Goal: Task Accomplishment & Management: Manage account settings

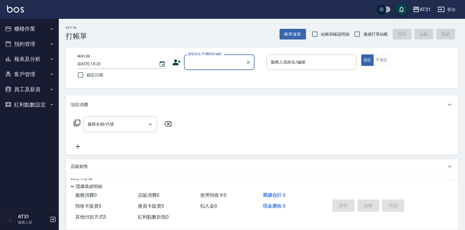
click at [46, 34] on button "櫃檯作業" at bounding box center [29, 28] width 54 height 15
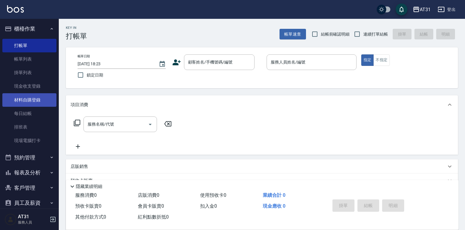
click at [33, 98] on link "材料自購登錄" at bounding box center [29, 100] width 54 height 14
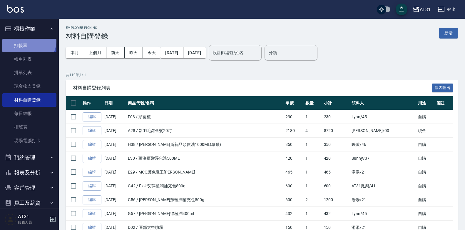
click at [27, 40] on link "打帳單" at bounding box center [29, 46] width 54 height 14
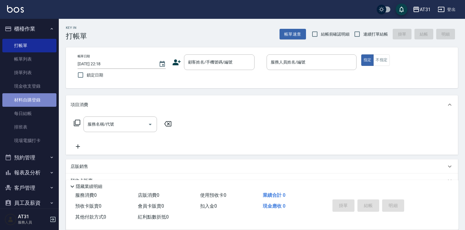
click at [35, 101] on link "材料自購登錄" at bounding box center [29, 100] width 54 height 14
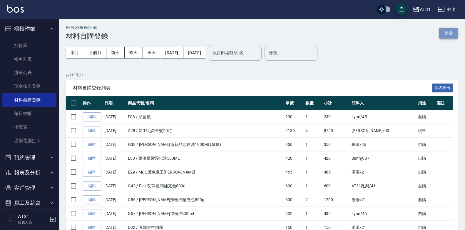
click at [451, 36] on button "新增" at bounding box center [448, 33] width 19 height 11
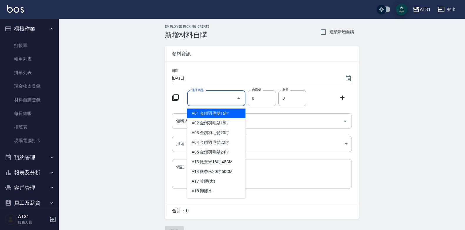
click at [216, 99] on input "選擇商品" at bounding box center [212, 98] width 44 height 10
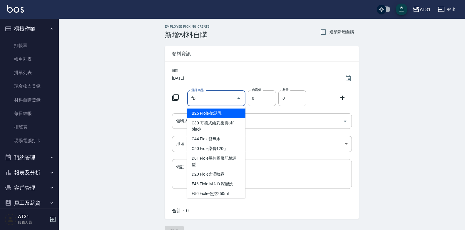
type input "f"
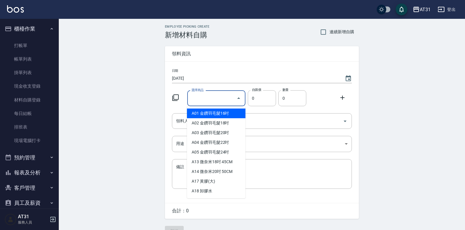
type input "ㄎ"
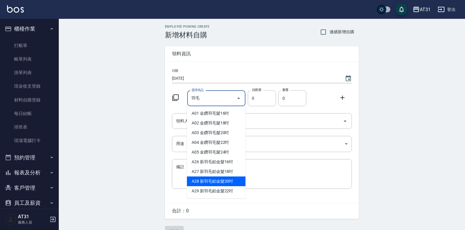
click at [216, 180] on li "A28 新羽毛鉑金髮20吋" at bounding box center [216, 181] width 59 height 10
type input "新羽毛鉑金髮20吋"
type input "2180"
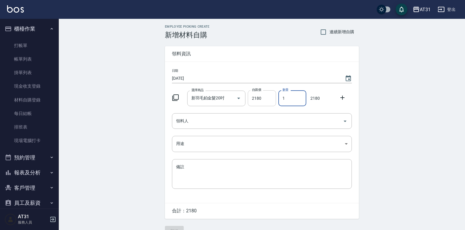
drag, startPoint x: 285, startPoint y: 99, endPoint x: 265, endPoint y: 104, distance: 20.8
click at [265, 104] on div "選擇商品 新羽毛鉑金髮20吋 選擇商品 自購價 2180 自購價 數量 1 數量 2180" at bounding box center [261, 97] width 182 height 18
type input "4"
click at [252, 123] on input "領料人" at bounding box center [258, 121] width 166 height 10
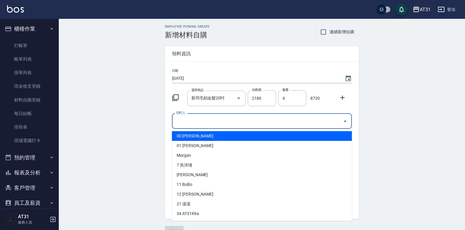
click at [241, 136] on li "00 [PERSON_NAME]" at bounding box center [262, 136] width 180 height 10
type input "[PERSON_NAME]"
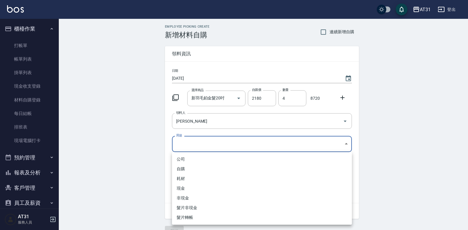
click at [234, 145] on body "AT31 登出 櫃檯作業 打帳單 帳單列表 掛單列表 現金收支登錄 材料自購登錄 每日結帳 排班表 現場電腦打卡 預約管理 預約管理 單日預約紀錄 單週預約紀…" at bounding box center [234, 121] width 468 height 242
click at [188, 188] on li "現金" at bounding box center [262, 189] width 180 height 10
type input "現金"
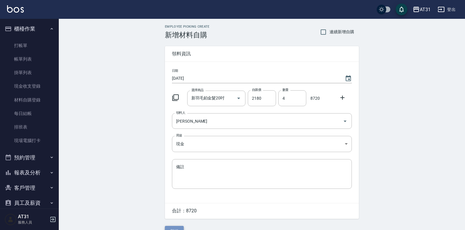
click at [174, 227] on button "新增" at bounding box center [174, 231] width 19 height 11
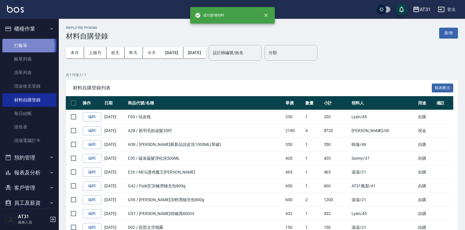
click at [24, 46] on link "打帳單" at bounding box center [29, 46] width 54 height 14
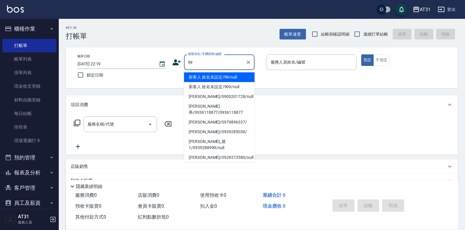
type input "新客人 姓名未設定/99/null"
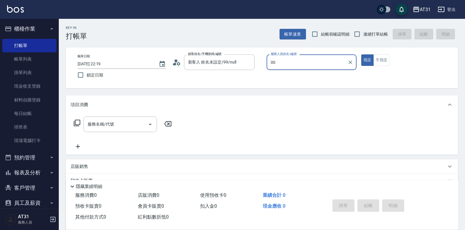
type input "[PERSON_NAME]-00"
type button "true"
click at [116, 130] on div "服務名稱/代號" at bounding box center [121, 124] width 74 height 16
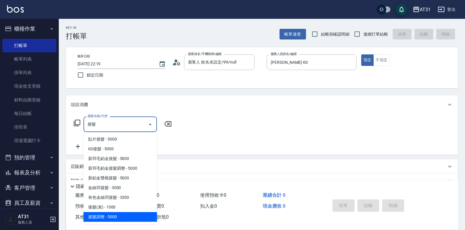
type input "接髮調整(725)"
type input "500"
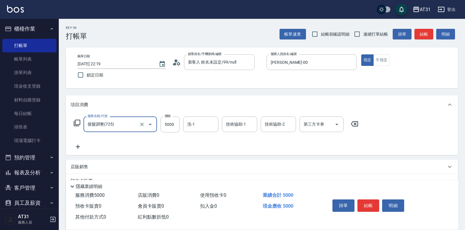
type input "接髮調整(725)"
type input "0"
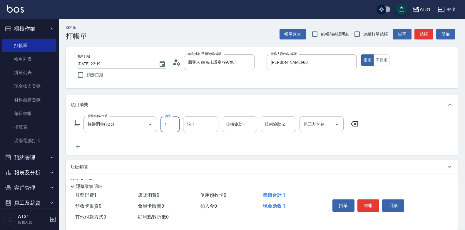
type input "15"
type input "10"
type input "152"
type input "150"
type input "15280"
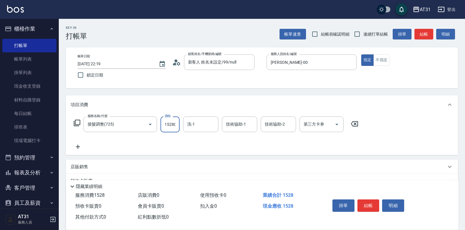
type input "1520"
type input "15280"
type input "Lyan-45"
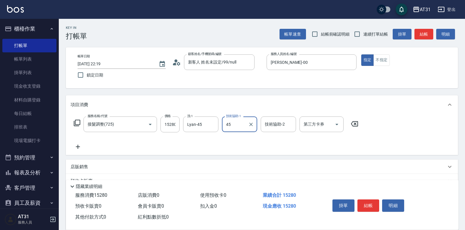
type input "Lyan-45"
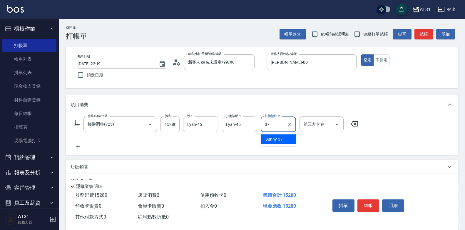
type input "Sunny-37"
click at [77, 145] on icon at bounding box center [78, 146] width 15 height 7
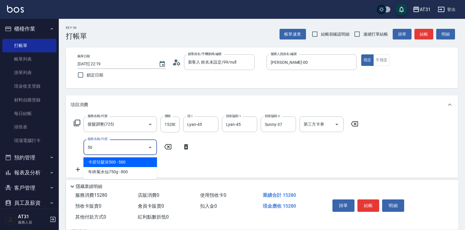
type input "501"
type input "1680"
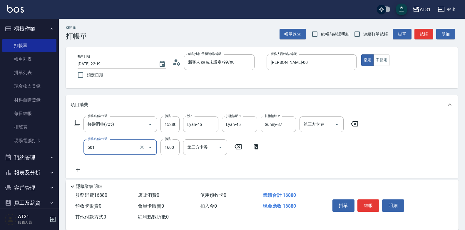
type input "染髮(501)"
type input "0"
type input "1520"
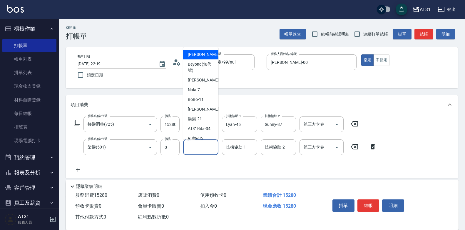
click at [211, 146] on input "洗-1" at bounding box center [201, 147] width 30 height 10
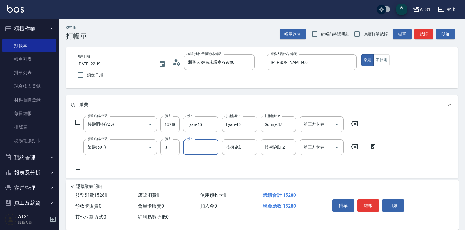
click at [210, 148] on input "洗-1" at bounding box center [201, 147] width 30 height 10
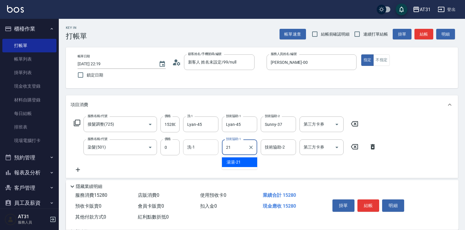
drag, startPoint x: 233, startPoint y: 149, endPoint x: 217, endPoint y: 154, distance: 16.5
click at [217, 154] on div "服務名稱/代號 染髮(501) 服務名稱/代號 價格 0 價格 洗-1 洗-1 技術協助-1 21 技術協助-1 技術協助-2 技術協助-2 第三方卡券 第三…" at bounding box center [226, 147] width 310 height 16
type input "Candy-42"
click at [76, 172] on icon at bounding box center [78, 169] width 15 height 7
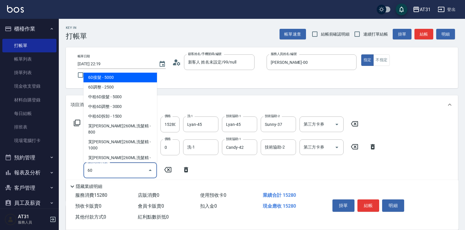
type input "609"
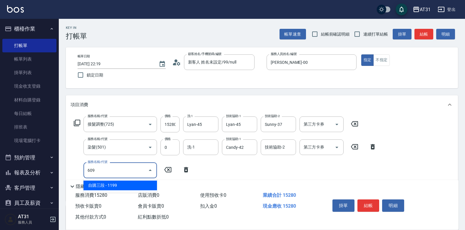
type input "1640"
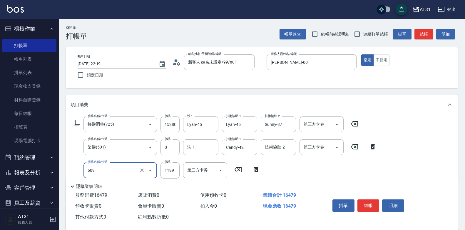
type input "自購三段(609)"
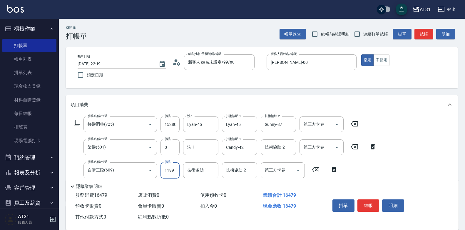
type input "1520"
type input "0"
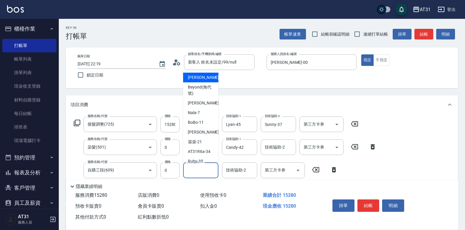
click at [200, 166] on div "技術協助-1 技術協助-1" at bounding box center [200, 170] width 35 height 16
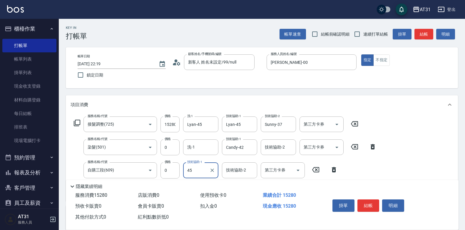
type input "Lyan-45"
click at [359, 34] on input "連續打單結帳" at bounding box center [357, 34] width 12 height 12
checkbox input "true"
click at [369, 206] on button "結帳" at bounding box center [369, 205] width 22 height 12
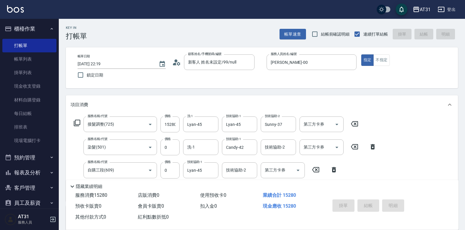
type input "[DATE] 22:20"
type input "0"
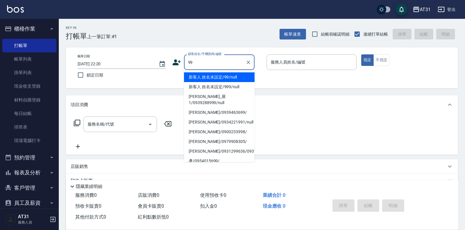
type input "新客人 姓名未設定/99/null"
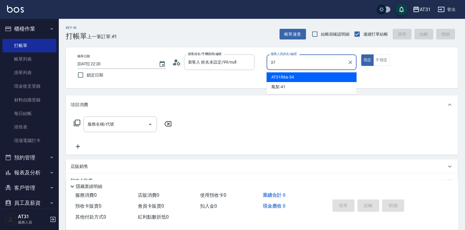
type input "Sunny-37"
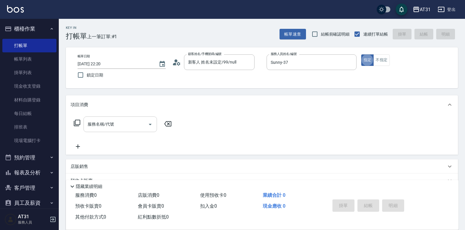
drag, startPoint x: 127, startPoint y: 125, endPoint x: 124, endPoint y: 128, distance: 4.2
click at [127, 125] on input "服務名稱/代號" at bounding box center [115, 124] width 59 height 10
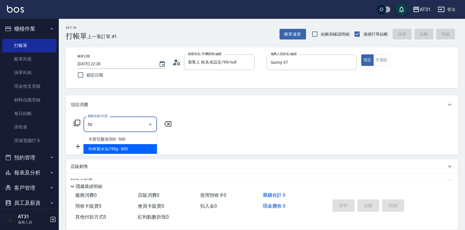
type input "501"
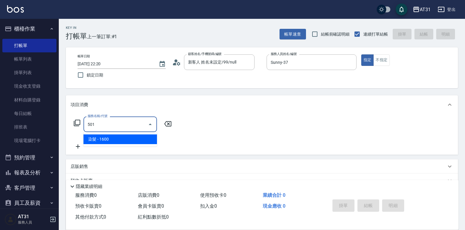
type input "160"
type input "染髮(501)"
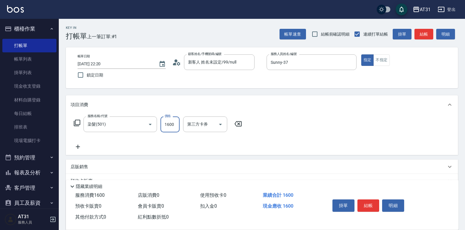
type input "1"
type input "0"
type input "16"
type input "10"
type input "168"
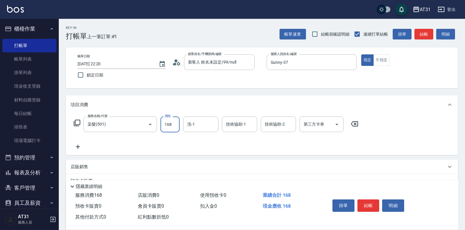
type input "160"
type input "1680"
click at [82, 146] on icon at bounding box center [78, 146] width 15 height 7
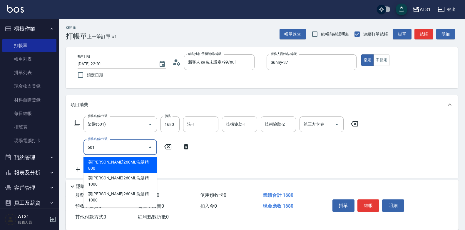
type input "601"
type input "190"
type input "自備護髮(601)"
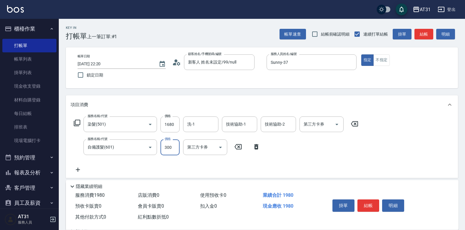
type input "160"
type input "40"
type input "170"
type input "400"
type input "200"
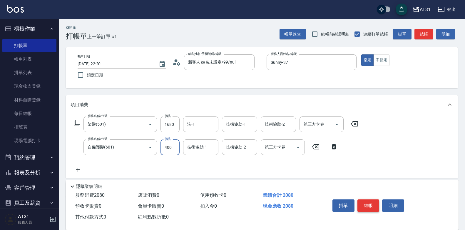
type input "400"
click at [368, 199] on button "結帳" at bounding box center [369, 205] width 22 height 12
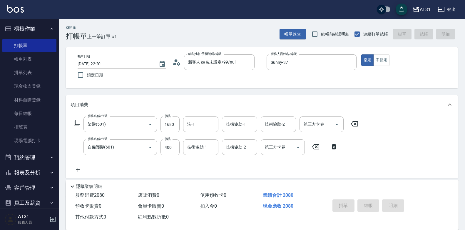
type input "0"
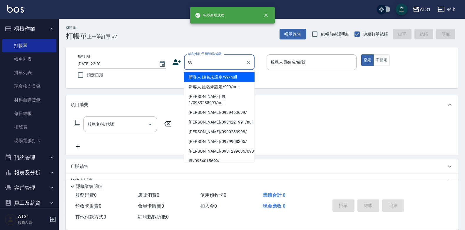
type input "新客人 姓名未設定/99/null"
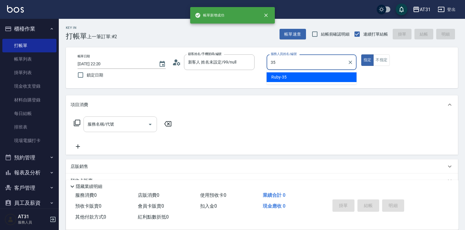
type input "Ruby-35"
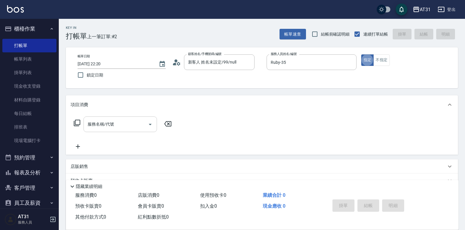
click at [129, 122] on input "服務名稱/代號" at bounding box center [115, 124] width 59 height 10
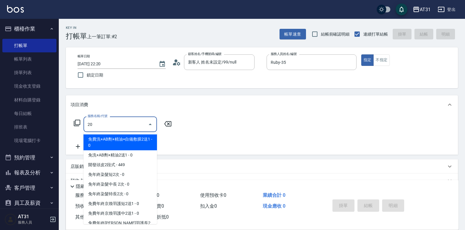
type input "201"
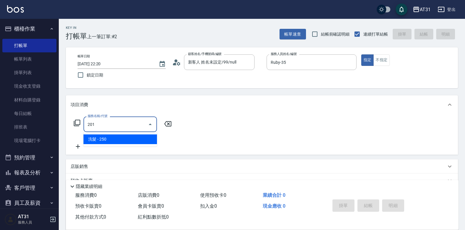
type input "20"
type input "洗髮(201)"
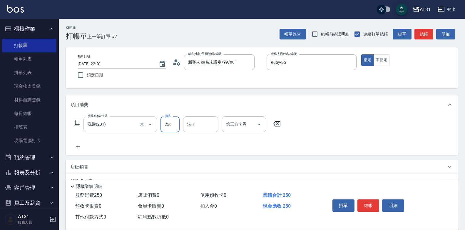
type input "0"
type input "40"
type input "400"
click at [382, 65] on button "不指定" at bounding box center [382, 59] width 16 height 11
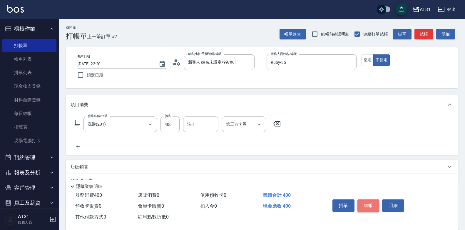
click at [370, 200] on button "結帳" at bounding box center [369, 205] width 22 height 12
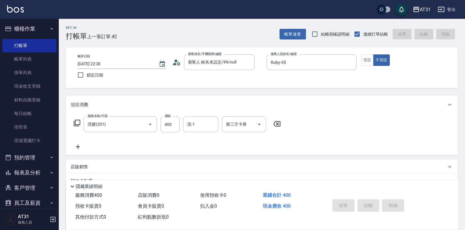
type input "0"
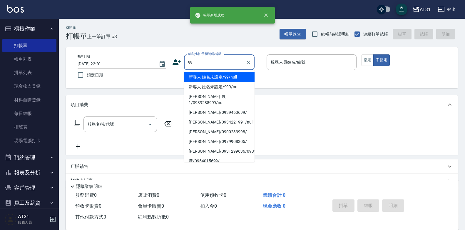
type input "新客人 姓名未設定/99/null"
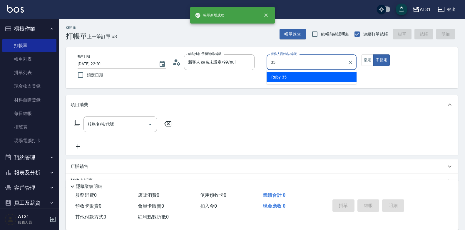
type input "Ruby-35"
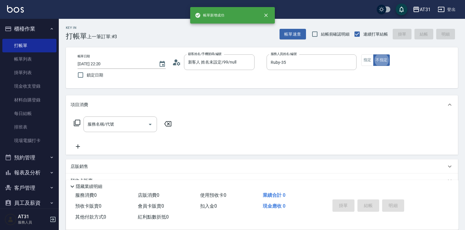
type button "false"
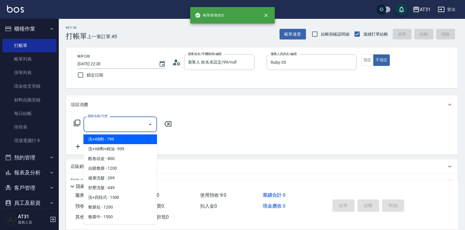
click at [134, 123] on input "服務名稱/代號" at bounding box center [115, 124] width 59 height 10
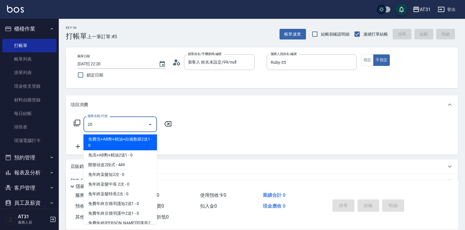
type input "201"
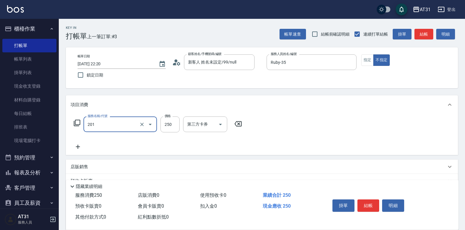
type input "20"
type input "洗髮(201)"
type input "0"
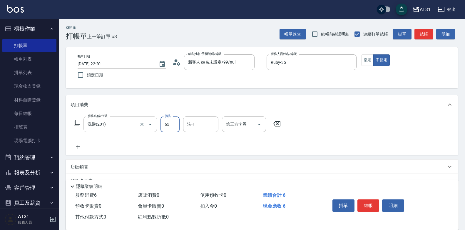
type input "650"
type input "60"
type input "650"
type input "Lyan-45"
click at [369, 66] on button "指定" at bounding box center [367, 59] width 13 height 11
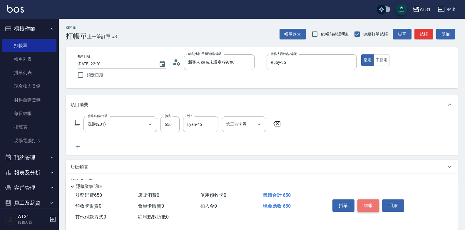
click at [366, 203] on button "結帳" at bounding box center [369, 205] width 22 height 12
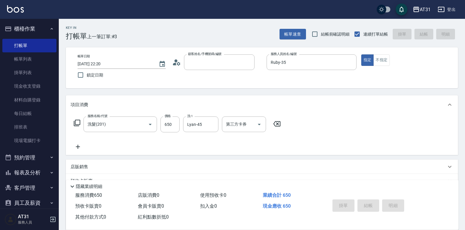
type input "0"
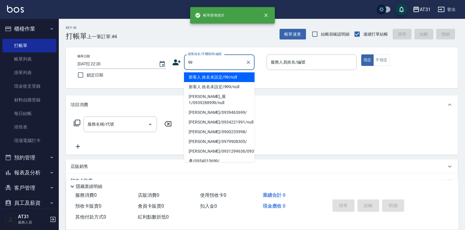
type input "新客人 姓名未設定/99/null"
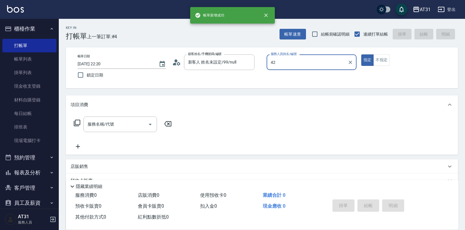
type input "Candy-42"
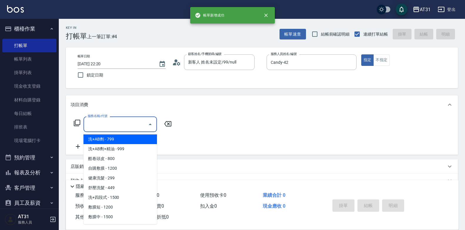
click at [140, 122] on input "服務名稱/代號" at bounding box center [115, 124] width 59 height 10
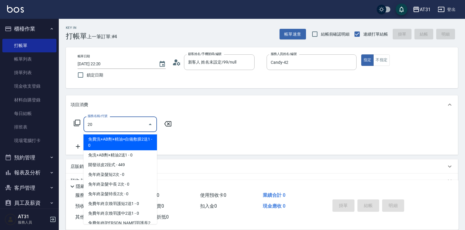
type input "201"
type input "20"
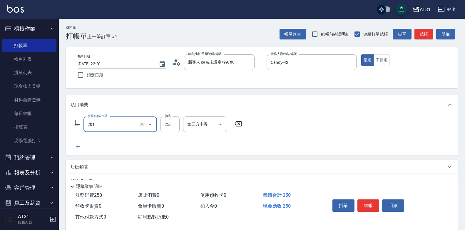
type input "洗髮(201)"
type input "0"
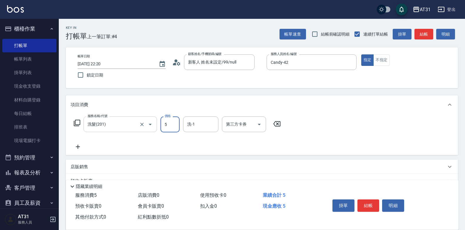
type input "50"
type input "500"
click at [382, 61] on button "不指定" at bounding box center [382, 59] width 16 height 11
click at [374, 201] on button "結帳" at bounding box center [369, 205] width 22 height 12
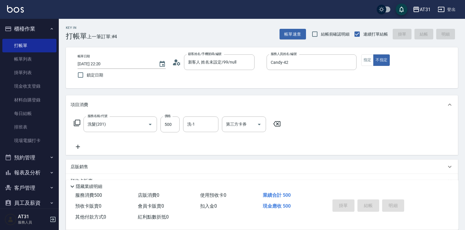
type input "0"
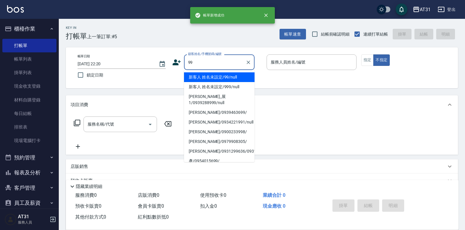
type input "新客人 姓名未設定/99/null"
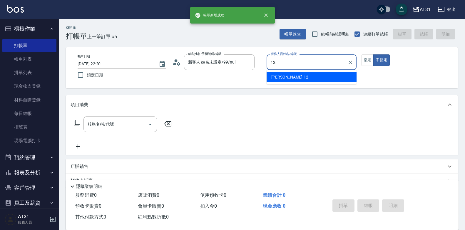
type input "[PERSON_NAME]-12"
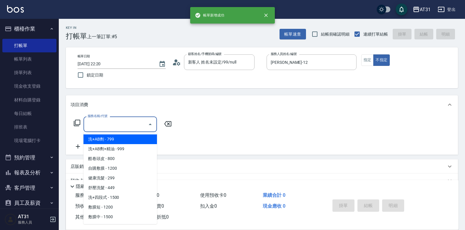
click at [129, 123] on input "服務名稱/代號" at bounding box center [115, 124] width 59 height 10
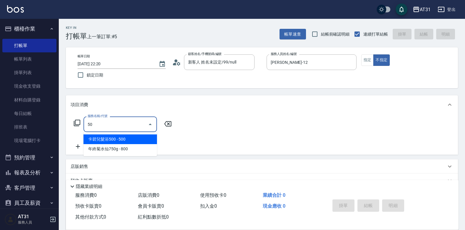
type input "501"
type input "160"
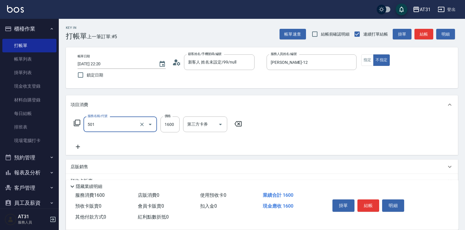
type input "染髮(501)"
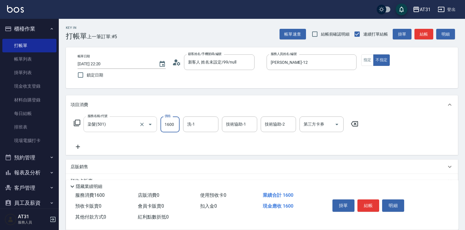
type input "0"
type input "230"
type input "2300"
click at [82, 144] on icon at bounding box center [78, 146] width 15 height 7
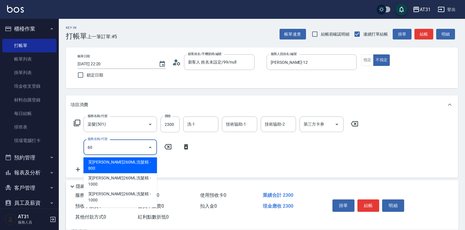
type input "601"
type input "260"
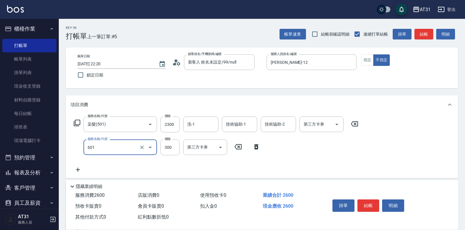
type input "自備護髮(601)"
type input "15"
type input "230"
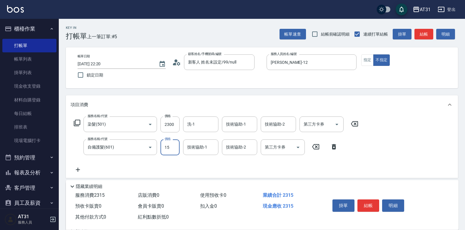
type input "150"
type input "380"
type input "1500"
click at [78, 168] on icon at bounding box center [78, 170] width 4 height 4
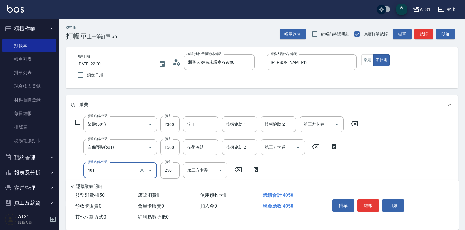
type input "400"
type input "剪髮(401)"
click at [169, 173] on input "250" at bounding box center [170, 170] width 19 height 16
type input "60"
type input "380"
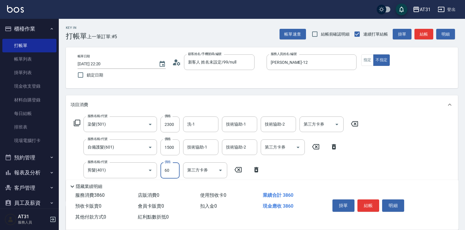
type input "600"
type input "440"
type input "600"
drag, startPoint x: 369, startPoint y: 61, endPoint x: 366, endPoint y: 67, distance: 6.7
click at [369, 61] on button "指定" at bounding box center [367, 59] width 13 height 11
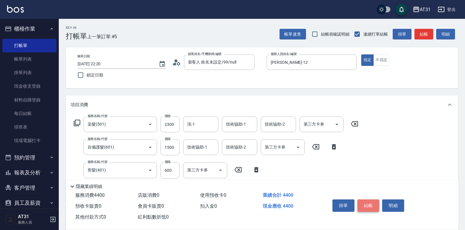
click at [365, 204] on button "結帳" at bounding box center [369, 205] width 22 height 12
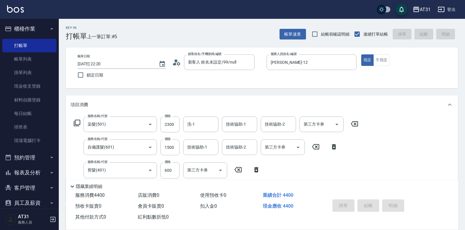
type input "0"
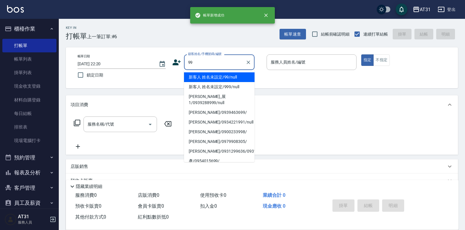
type input "新客人 姓名未設定/99/null"
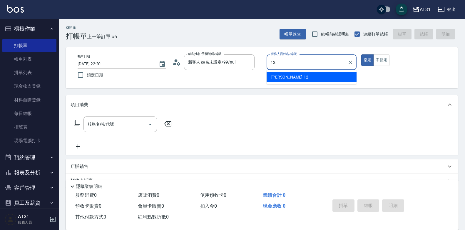
type input "[PERSON_NAME]-12"
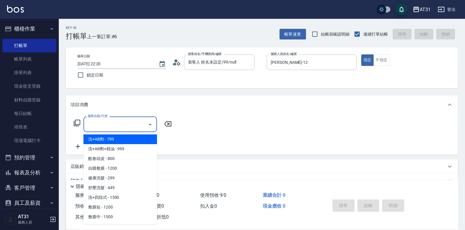
click at [130, 129] on input "服務名稱/代號" at bounding box center [115, 124] width 59 height 10
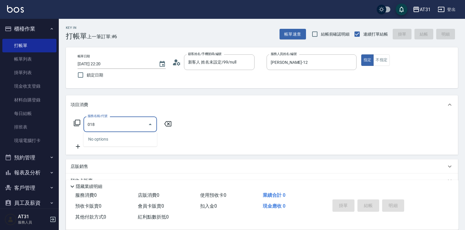
drag, startPoint x: 133, startPoint y: 124, endPoint x: 66, endPoint y: 130, distance: 67.0
click at [66, 130] on div "服務名稱/代號 018 服務名稱/代號" at bounding box center [262, 134] width 392 height 41
type input "201"
type input "20"
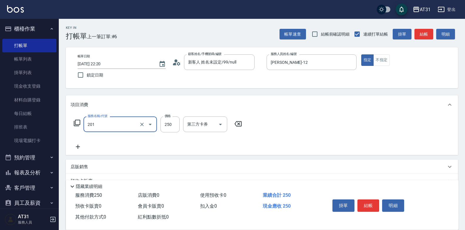
type input "洗髮(201)"
type input "0"
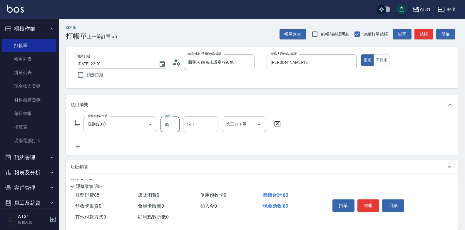
type input "850"
type input "80"
type input "850"
type input "Lyan-45"
click at [369, 205] on button "結帳" at bounding box center [369, 205] width 22 height 12
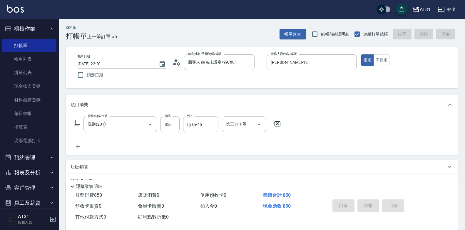
type input "[DATE] 22:21"
type input "0"
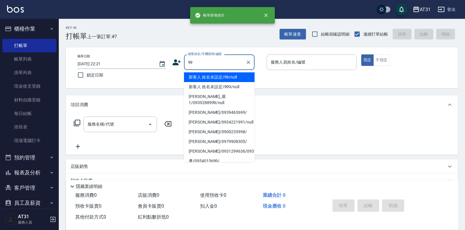
type input "新客人 姓名未設定/99/null"
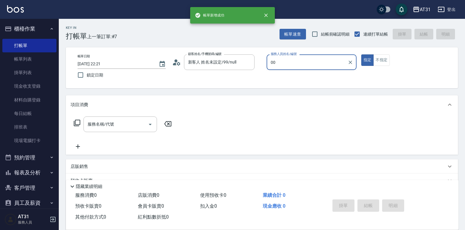
type input "[PERSON_NAME]-00"
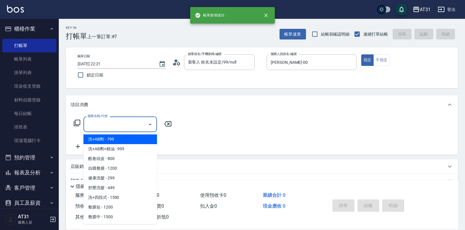
click at [113, 121] on input "服務名稱/代號" at bounding box center [115, 124] width 59 height 10
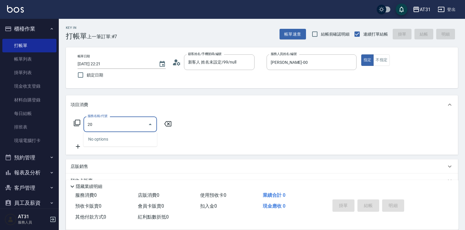
type input "201"
type input "20"
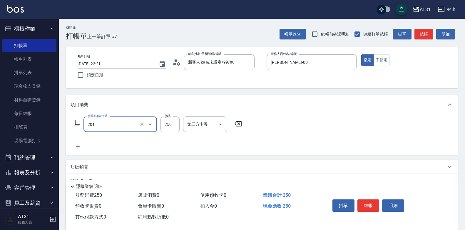
type input "洗髮(201)"
type input "0"
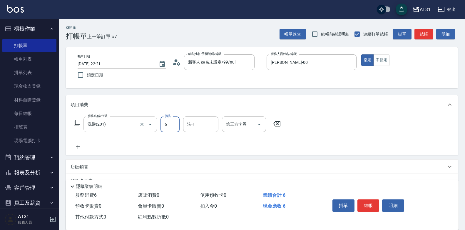
type input "60"
type input "600"
type input "Lyan-45"
click at [375, 203] on button "結帳" at bounding box center [369, 205] width 22 height 12
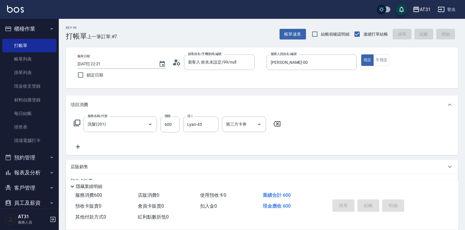
type input "0"
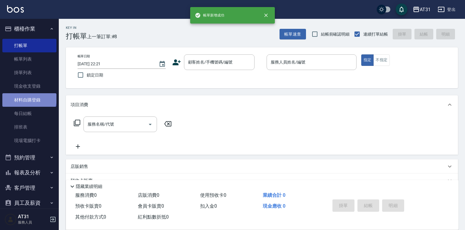
click at [29, 99] on link "材料自購登錄" at bounding box center [29, 100] width 54 height 14
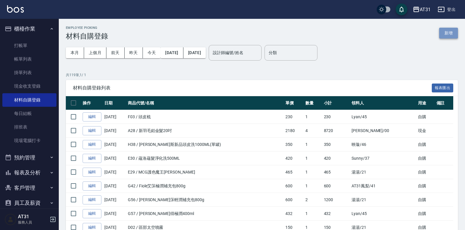
click at [450, 36] on button "新增" at bounding box center [448, 33] width 19 height 11
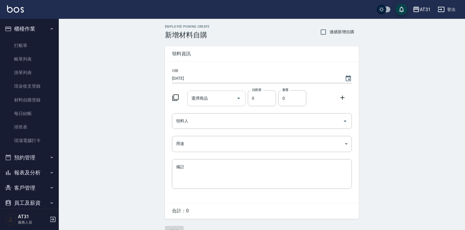
click at [210, 102] on input "選擇商品" at bounding box center [212, 98] width 44 height 10
click at [211, 101] on input "選擇商品" at bounding box center [212, 98] width 44 height 10
click at [213, 101] on input "d" at bounding box center [212, 98] width 44 height 10
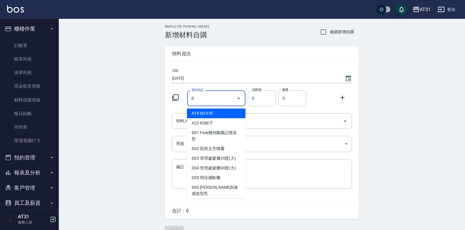
type input "\"
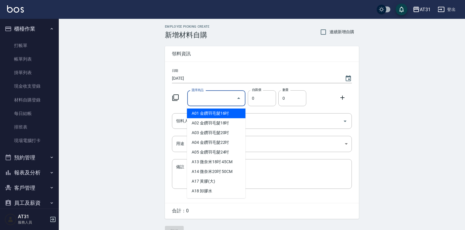
type input "ㄑ"
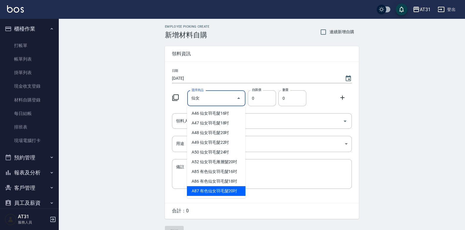
type input "有色仙女羽毛髮20吋"
type input "2780"
type input "1"
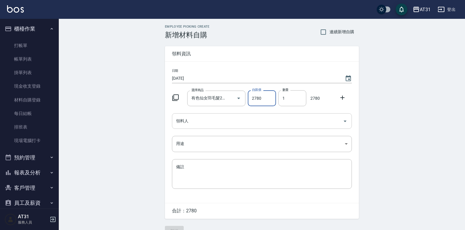
click at [214, 117] on input "領料人" at bounding box center [258, 121] width 166 height 10
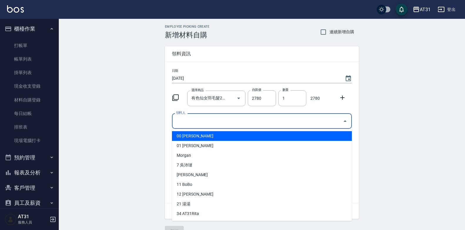
click at [206, 135] on li "00 [PERSON_NAME]" at bounding box center [262, 136] width 180 height 10
type input "[PERSON_NAME]"
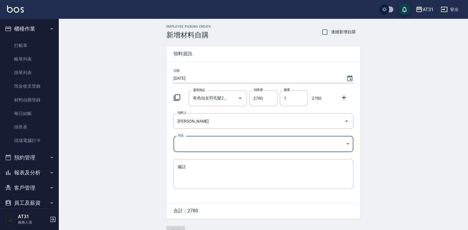
click at [201, 146] on body "AT31 登出 櫃檯作業 打帳單 帳單列表 掛單列表 現金收支登錄 材料自購登錄 每日結帳 排班表 現場電腦打卡 預約管理 預約管理 單日預約紀錄 單週預約紀…" at bounding box center [234, 121] width 468 height 242
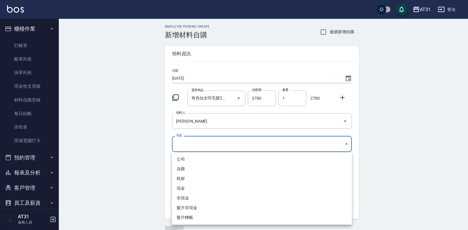
click at [189, 192] on li "現金" at bounding box center [262, 189] width 180 height 10
type input "現金"
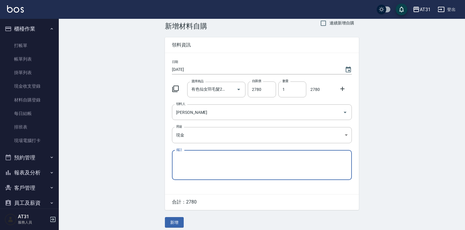
scroll to position [13, 0]
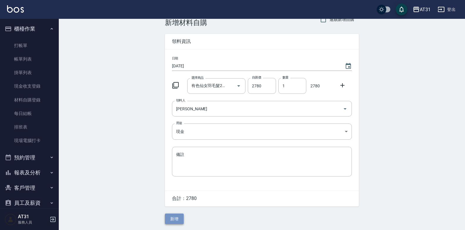
click at [178, 217] on button "新增" at bounding box center [174, 219] width 19 height 11
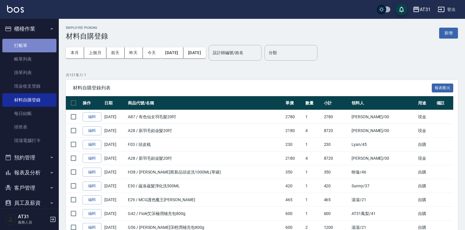
click at [32, 49] on link "打帳單" at bounding box center [29, 46] width 54 height 14
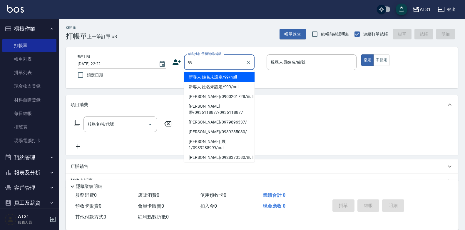
type input "新客人 姓名未設定/99/null"
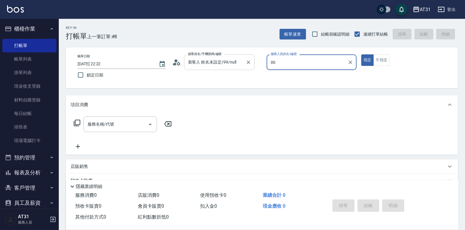
type input "00"
type button "true"
type input "[PERSON_NAME]-00"
click at [132, 121] on input "服務名稱/代號" at bounding box center [115, 124] width 59 height 10
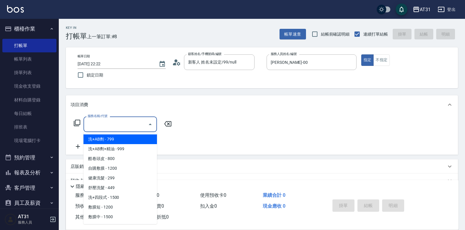
type input "f"
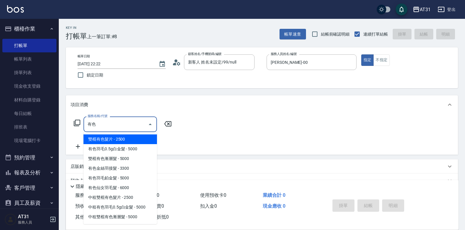
type input "有"
type input "雙棍有色髮片(707)"
type input "250"
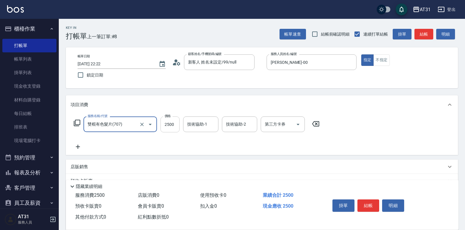
type input "雙棍有色髮片(707)"
click at [172, 128] on input "2500" at bounding box center [170, 124] width 19 height 16
type input "0"
type input "102"
type input "100"
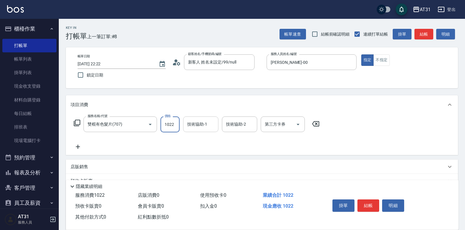
type input "10220"
type input "1020"
type input "10220"
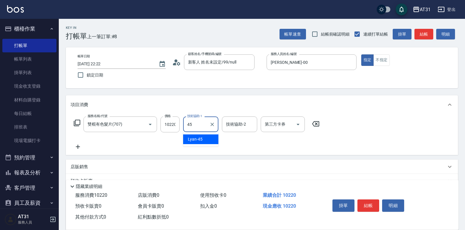
type input "Lyan-45"
click at [83, 149] on icon at bounding box center [78, 146] width 15 height 7
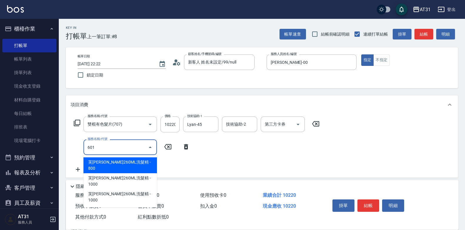
type input "601"
type input "1050"
type input "自備護髮(601)"
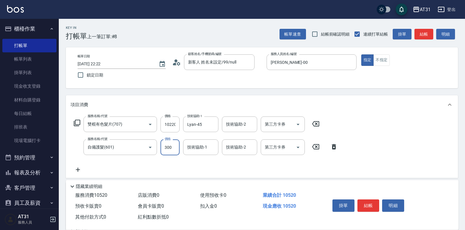
type input "1020"
type input "0"
type input "鳳梨-41"
click at [79, 166] on icon at bounding box center [78, 169] width 15 height 7
click at [315, 149] on icon at bounding box center [315, 146] width 7 height 5
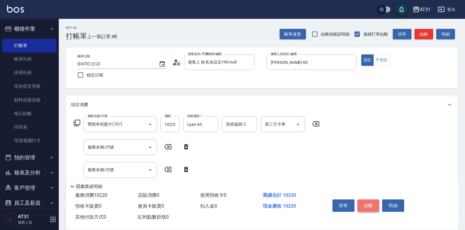
click at [367, 202] on button "結帳" at bounding box center [369, 205] width 22 height 12
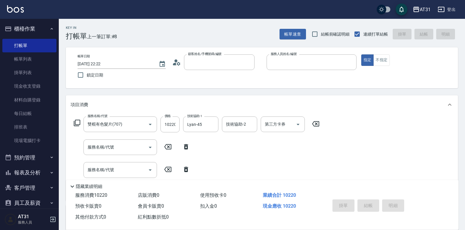
type input "0"
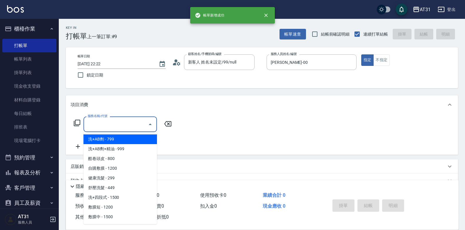
click at [138, 124] on input "服務名稱/代號" at bounding box center [115, 124] width 59 height 10
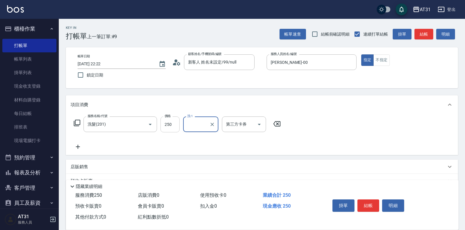
click at [176, 129] on input "250" at bounding box center [170, 124] width 19 height 16
click at [371, 200] on button "結帳" at bounding box center [369, 205] width 22 height 12
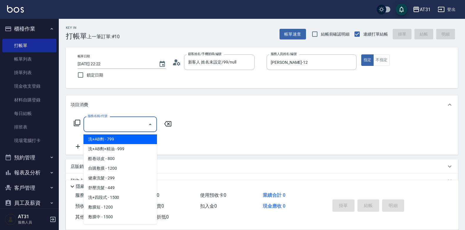
click at [91, 120] on div "服務名稱/代號 服務名稱/代號" at bounding box center [121, 124] width 74 height 16
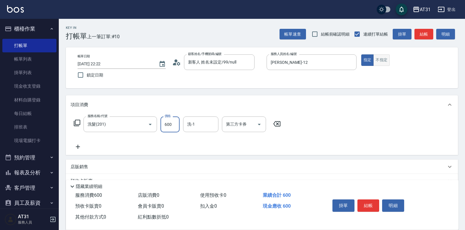
click at [384, 59] on button "不指定" at bounding box center [382, 59] width 16 height 11
click at [374, 205] on button "結帳" at bounding box center [369, 205] width 22 height 12
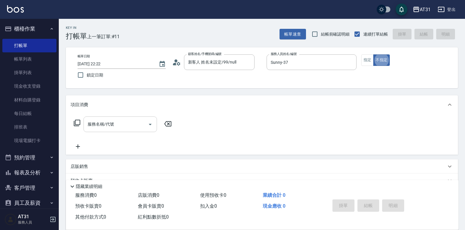
click at [134, 130] on div "服務名稱/代號" at bounding box center [121, 124] width 74 height 16
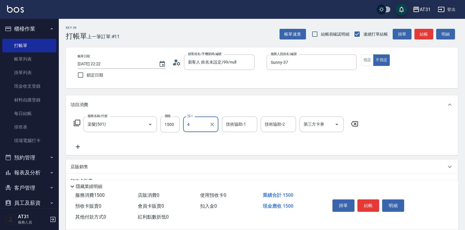
click at [213, 125] on icon "Clear" at bounding box center [212, 124] width 6 height 6
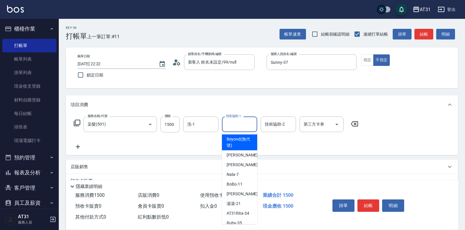
click at [230, 125] on input "技術協助-1" at bounding box center [240, 124] width 30 height 10
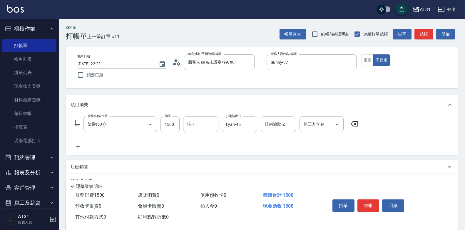
click at [79, 147] on icon at bounding box center [78, 146] width 15 height 7
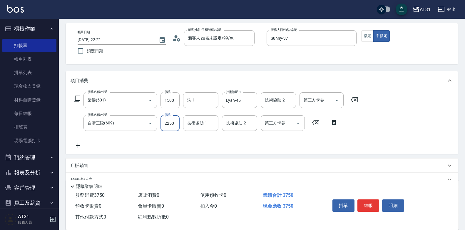
scroll to position [29, 0]
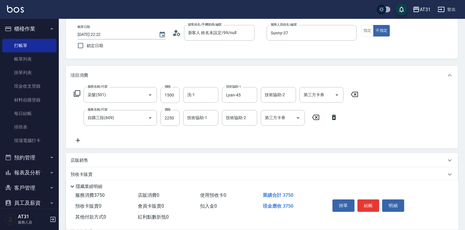
click at [94, 162] on div "店販銷售" at bounding box center [259, 160] width 376 height 6
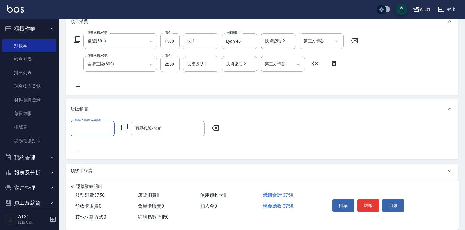
scroll to position [88, 0]
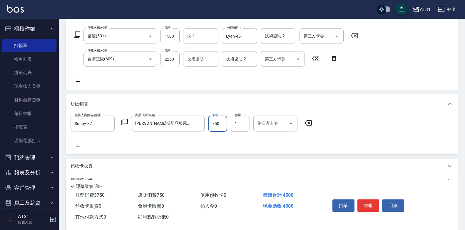
click at [400, 58] on div "服務名稱/代號 染髮(501) 服務名稱/代號 價格 1500 價格 洗-1 洗-1 技術協助-1 Lyan-45 技術協助-1 技術協助-2 技術協助-2 …" at bounding box center [262, 58] width 392 height 64
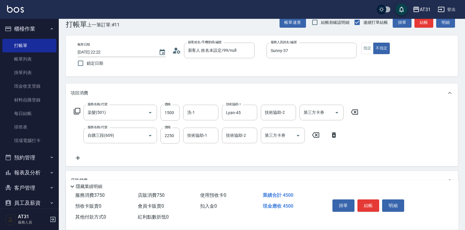
scroll to position [0, 0]
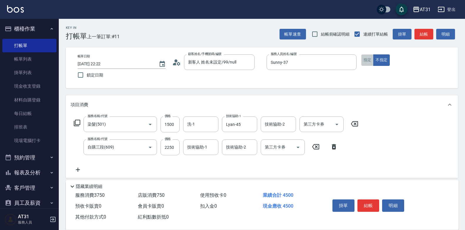
drag, startPoint x: 369, startPoint y: 64, endPoint x: 369, endPoint y: 92, distance: 28.2
click at [369, 64] on button "指定" at bounding box center [367, 59] width 13 height 11
click at [373, 200] on button "結帳" at bounding box center [369, 205] width 22 height 12
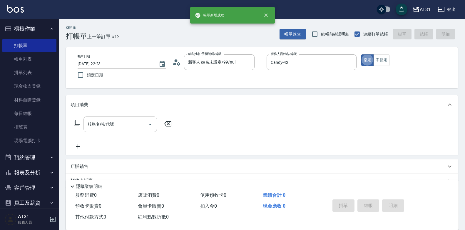
click at [132, 125] on input "服務名稱/代號" at bounding box center [115, 124] width 59 height 10
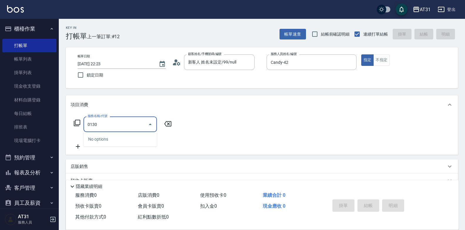
drag, startPoint x: 132, startPoint y: 125, endPoint x: 79, endPoint y: 121, distance: 52.8
click at [79, 121] on div "服務名稱/代號 0130 服務名稱/代號" at bounding box center [123, 124] width 105 height 16
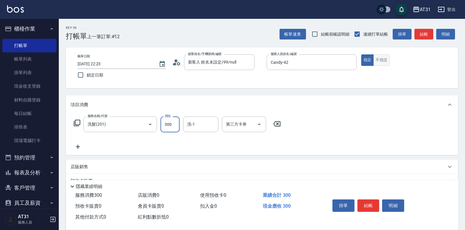
click at [387, 61] on button "不指定" at bounding box center [382, 59] width 16 height 11
click at [365, 201] on button "結帳" at bounding box center [369, 205] width 22 height 12
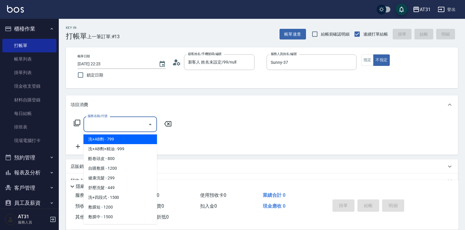
click at [142, 126] on input "服務名稱/代號" at bounding box center [115, 124] width 59 height 10
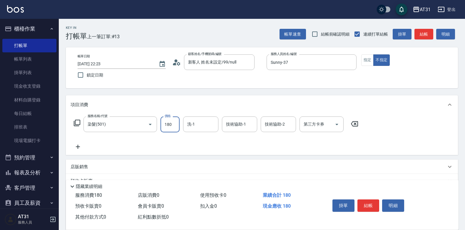
click at [172, 129] on input "180" at bounding box center [170, 124] width 19 height 16
click at [172, 128] on input "180" at bounding box center [170, 124] width 19 height 16
drag, startPoint x: 172, startPoint y: 128, endPoint x: 170, endPoint y: 126, distance: 3.3
click at [171, 128] on input "180" at bounding box center [170, 124] width 19 height 16
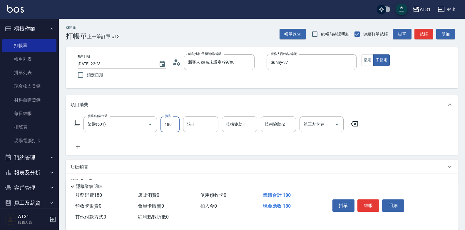
click at [170, 126] on input "180" at bounding box center [170, 124] width 19 height 16
click at [169, 125] on input "180" at bounding box center [170, 124] width 19 height 16
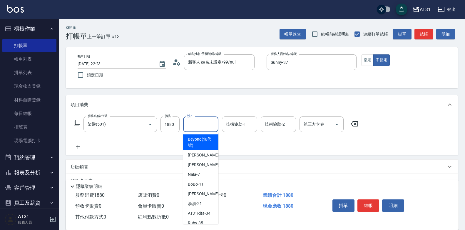
click at [211, 122] on input "洗-1" at bounding box center [201, 124] width 30 height 10
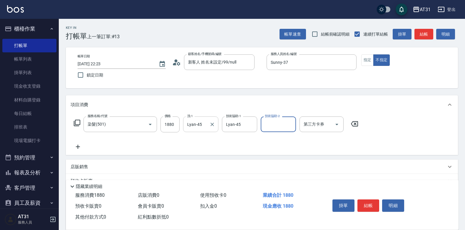
drag, startPoint x: 211, startPoint y: 124, endPoint x: 206, endPoint y: 126, distance: 4.8
click at [211, 124] on icon "Clear" at bounding box center [212, 124] width 6 height 6
click at [77, 146] on icon at bounding box center [78, 146] width 15 height 7
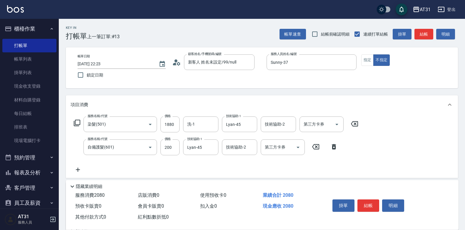
click at [82, 170] on icon at bounding box center [78, 169] width 15 height 7
click at [372, 67] on div "帳單日期 [DATE] 22:23 鎖定日期 顧客姓名/手機號碼/編號 新客人 姓名未設定/99/null 顧客姓名/手機號碼/編號 服務人員姓名/編號 Su…" at bounding box center [262, 67] width 378 height 27
click at [369, 64] on button "指定" at bounding box center [367, 59] width 13 height 11
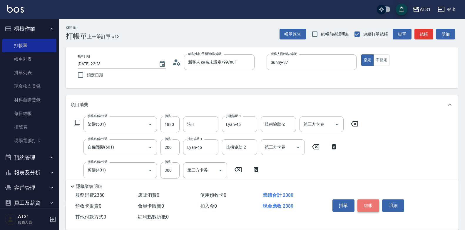
click at [369, 205] on button "結帳" at bounding box center [369, 205] width 22 height 12
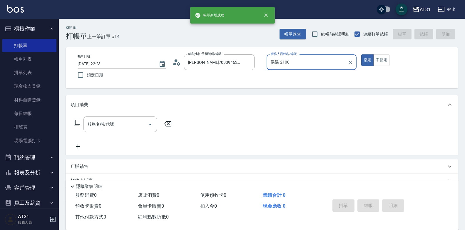
click at [361, 54] on button "指定" at bounding box center [367, 59] width 13 height 11
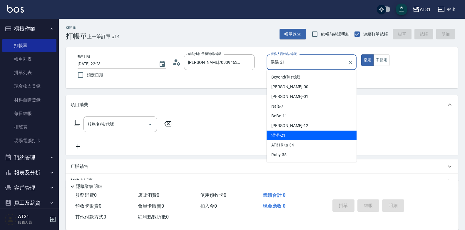
drag, startPoint x: 286, startPoint y: 64, endPoint x: 237, endPoint y: 72, distance: 50.0
click at [236, 74] on div "帳單日期 [DATE] 22:23 鎖定日期 顧客姓名/手機號碼/編號 [PERSON_NAME]/0939463699/ 顧客姓名/手機號碼/編號 服務人員…" at bounding box center [262, 67] width 378 height 27
click at [246, 63] on icon "Clear" at bounding box center [249, 62] width 6 height 6
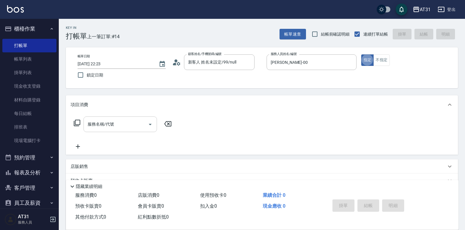
click at [131, 122] on input "服務名稱/代號" at bounding box center [115, 124] width 59 height 10
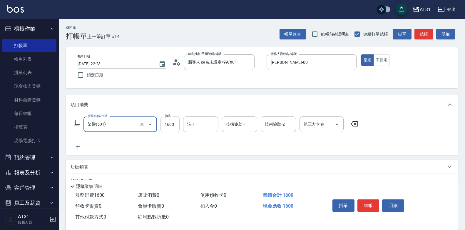
click at [174, 129] on input "1600" at bounding box center [170, 124] width 19 height 16
click at [78, 147] on icon at bounding box center [78, 147] width 4 height 4
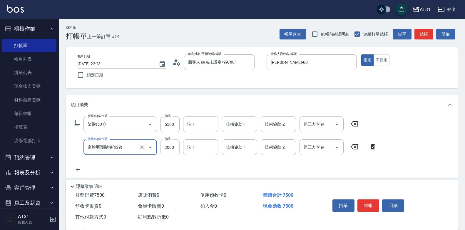
click at [169, 150] on input "2000" at bounding box center [170, 147] width 19 height 16
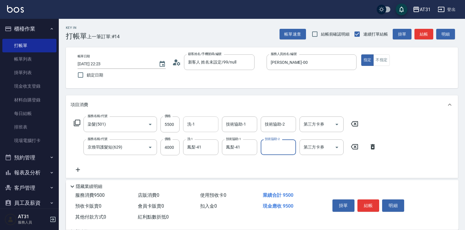
click at [202, 124] on input "洗-1" at bounding box center [201, 124] width 30 height 10
click at [175, 123] on input "5500" at bounding box center [170, 124] width 19 height 16
click at [173, 128] on input "5500" at bounding box center [170, 124] width 19 height 16
click at [368, 203] on button "結帳" at bounding box center [369, 205] width 22 height 12
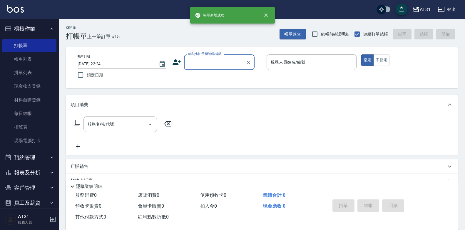
click at [36, 175] on button "報表及分析" at bounding box center [29, 172] width 54 height 15
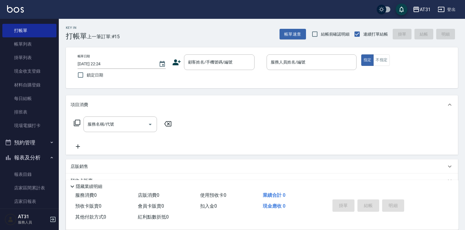
scroll to position [88, 0]
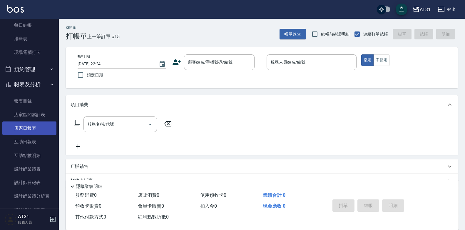
click at [34, 128] on link "店家日報表" at bounding box center [29, 128] width 54 height 14
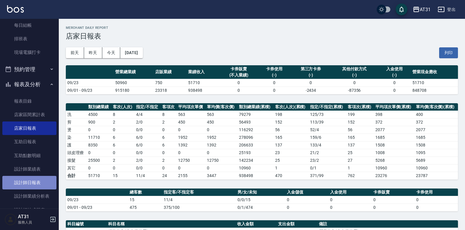
click at [43, 178] on link "設計師日報表" at bounding box center [29, 183] width 54 height 14
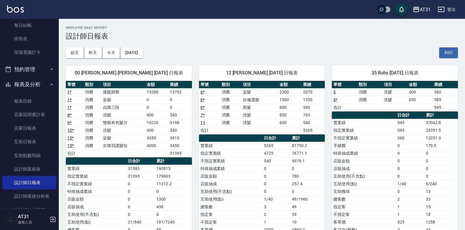
drag, startPoint x: 271, startPoint y: 47, endPoint x: 246, endPoint y: 36, distance: 27.5
click at [214, 31] on div "Employee Daily Report 設計師日報表" at bounding box center [262, 33] width 392 height 14
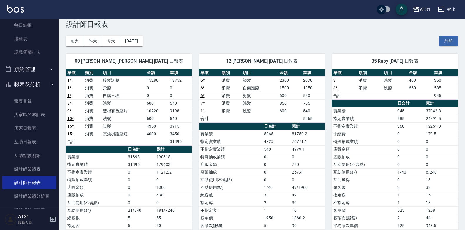
scroll to position [29, 0]
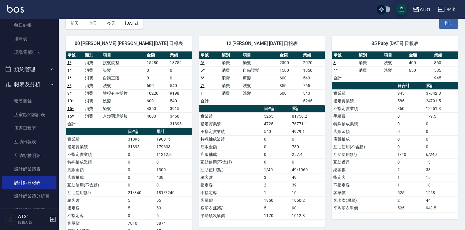
click at [151, 88] on td "600" at bounding box center [156, 86] width 23 height 8
drag, startPoint x: 151, startPoint y: 99, endPoint x: 152, endPoint y: 91, distance: 7.7
click at [152, 97] on td "600" at bounding box center [156, 101] width 23 height 8
click at [152, 92] on td "10220" at bounding box center [156, 93] width 23 height 8
click at [151, 92] on td "10220" at bounding box center [156, 93] width 23 height 8
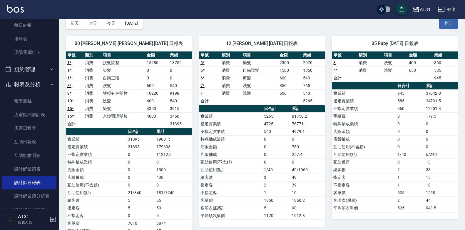
drag, startPoint x: 151, startPoint y: 92, endPoint x: 145, endPoint y: 110, distance: 19.3
click at [145, 110] on td "染髮" at bounding box center [123, 109] width 44 height 8
click at [149, 106] on td "4350" at bounding box center [156, 109] width 23 height 8
drag, startPoint x: 149, startPoint y: 107, endPoint x: 141, endPoint y: 112, distance: 9.4
click at [141, 112] on td "京煥羽護髮短" at bounding box center [123, 116] width 44 height 8
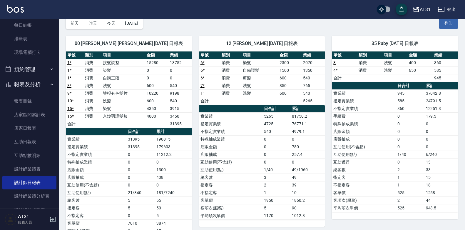
drag, startPoint x: 140, startPoint y: 113, endPoint x: 118, endPoint y: 111, distance: 22.4
drag, startPoint x: 118, startPoint y: 111, endPoint x: 98, endPoint y: 107, distance: 19.8
click at [97, 108] on td "消費" at bounding box center [93, 109] width 18 height 8
drag, startPoint x: 160, startPoint y: 111, endPoint x: 138, endPoint y: 106, distance: 23.0
click at [138, 106] on td "染髮" at bounding box center [123, 109] width 44 height 8
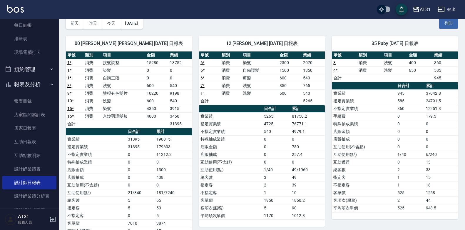
drag, startPoint x: 139, startPoint y: 104, endPoint x: 133, endPoint y: 109, distance: 8.1
click at [120, 108] on td "染髮" at bounding box center [123, 109] width 44 height 8
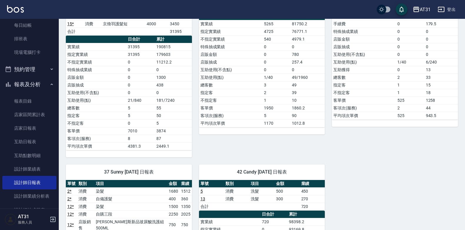
scroll to position [88, 0]
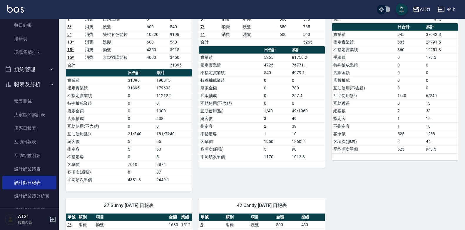
drag, startPoint x: 164, startPoint y: 127, endPoint x: 111, endPoint y: 120, distance: 52.8
drag, startPoint x: 111, startPoint y: 120, endPoint x: 106, endPoint y: 120, distance: 5.6
click at [106, 120] on td "店販抽成" at bounding box center [96, 119] width 61 height 8
click at [36, 124] on link "店家日報表" at bounding box center [29, 128] width 54 height 14
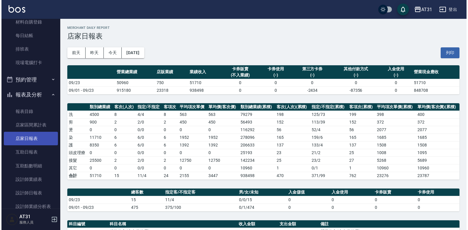
scroll to position [88, 0]
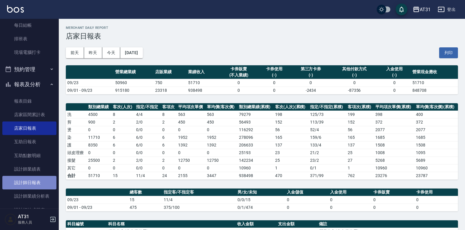
click at [39, 181] on link "設計師日報表" at bounding box center [29, 183] width 54 height 14
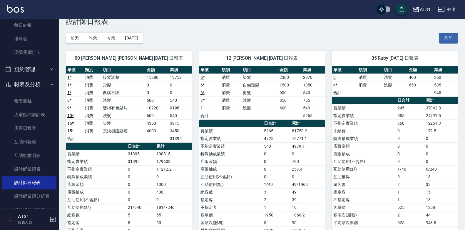
scroll to position [29, 0]
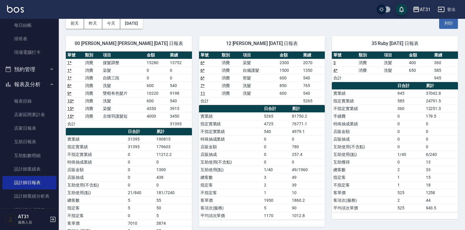
drag, startPoint x: 321, startPoint y: 85, endPoint x: 315, endPoint y: 84, distance: 5.7
drag, startPoint x: 315, startPoint y: 84, endPoint x: 294, endPoint y: 86, distance: 21.5
click at [294, 86] on td "850" at bounding box center [290, 86] width 24 height 8
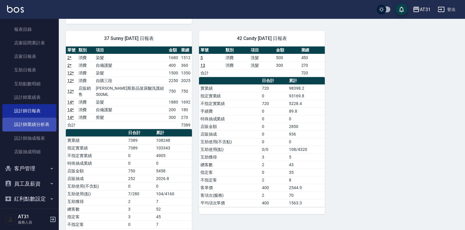
scroll to position [165, 0]
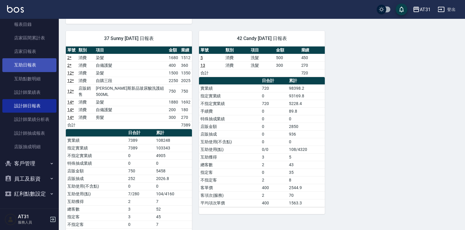
click at [42, 61] on link "互助日報表" at bounding box center [29, 65] width 54 height 14
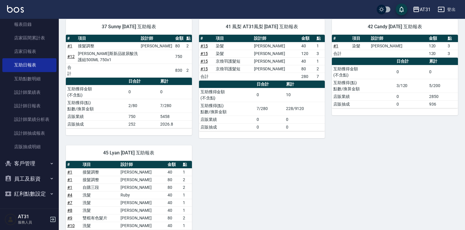
scroll to position [16, 0]
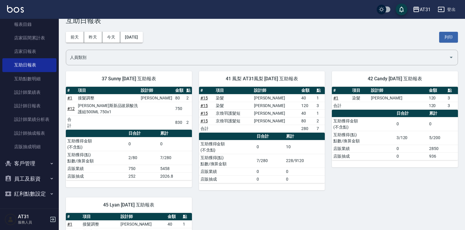
drag, startPoint x: 235, startPoint y: 125, endPoint x: 224, endPoint y: 121, distance: 12.5
click at [224, 121] on td "京煥羽護髮短" at bounding box center [233, 121] width 38 height 8
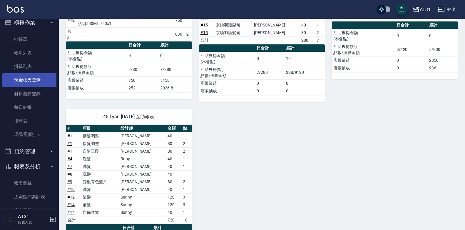
scroll to position [0, 0]
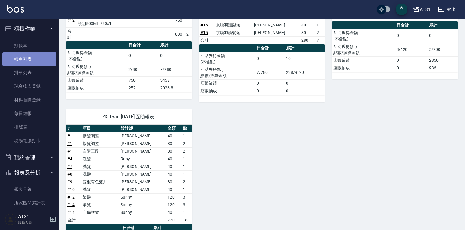
click at [36, 62] on link "帳單列表" at bounding box center [29, 59] width 54 height 14
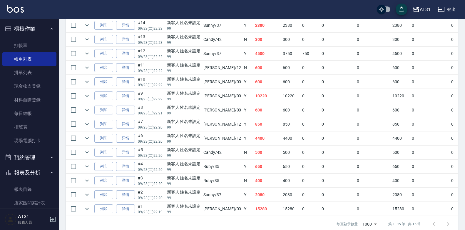
scroll to position [176, 0]
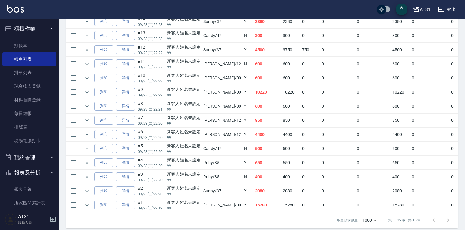
click at [131, 92] on link "詳情" at bounding box center [125, 92] width 19 height 9
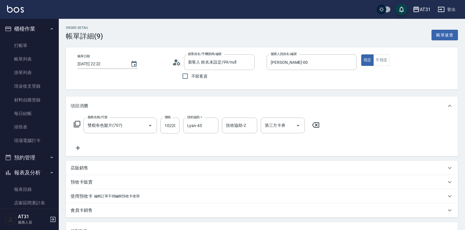
click at [77, 150] on icon at bounding box center [78, 147] width 15 height 7
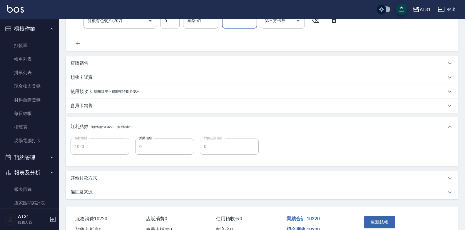
scroll to position [161, 0]
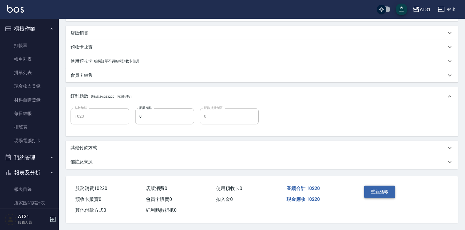
click at [388, 188] on button "重新結帳" at bounding box center [379, 192] width 31 height 12
